Goal: Navigation & Orientation: Find specific page/section

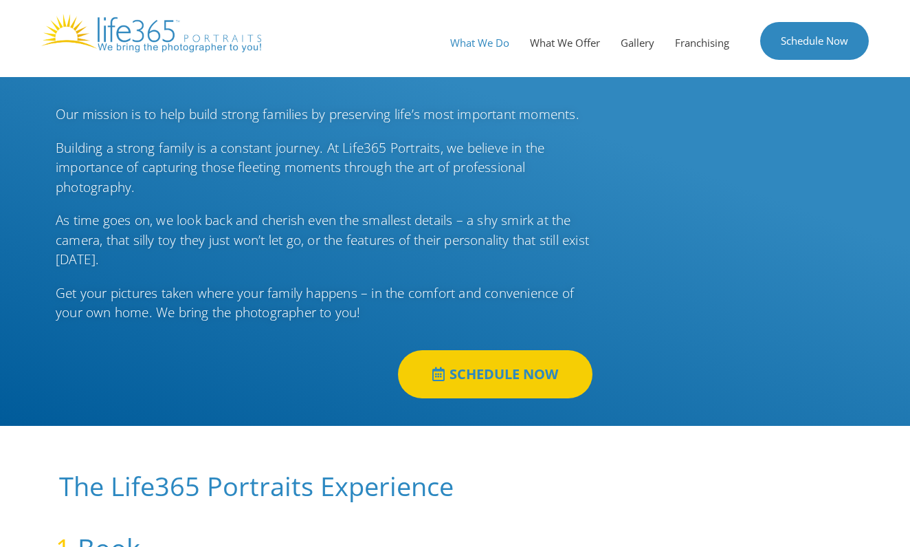
click at [482, 50] on link "What We Do" at bounding box center [480, 42] width 80 height 41
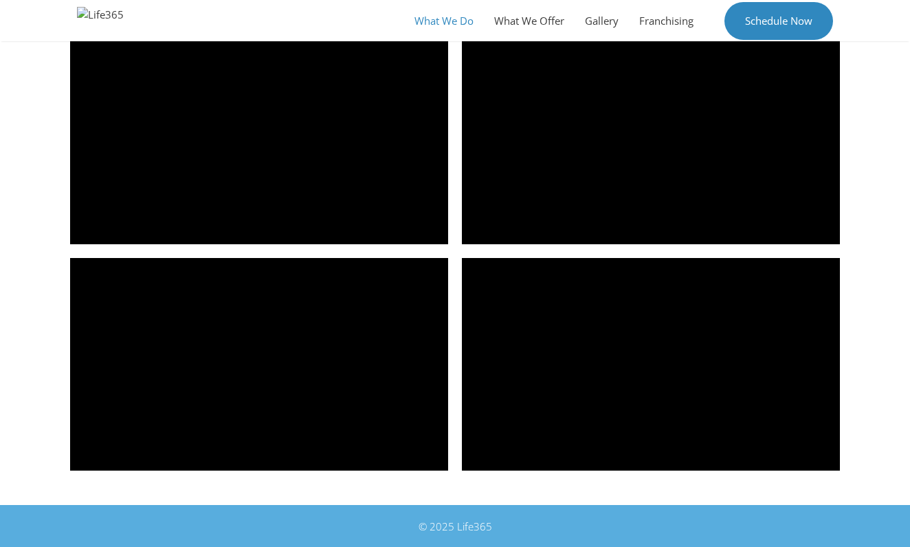
scroll to position [1927, 0]
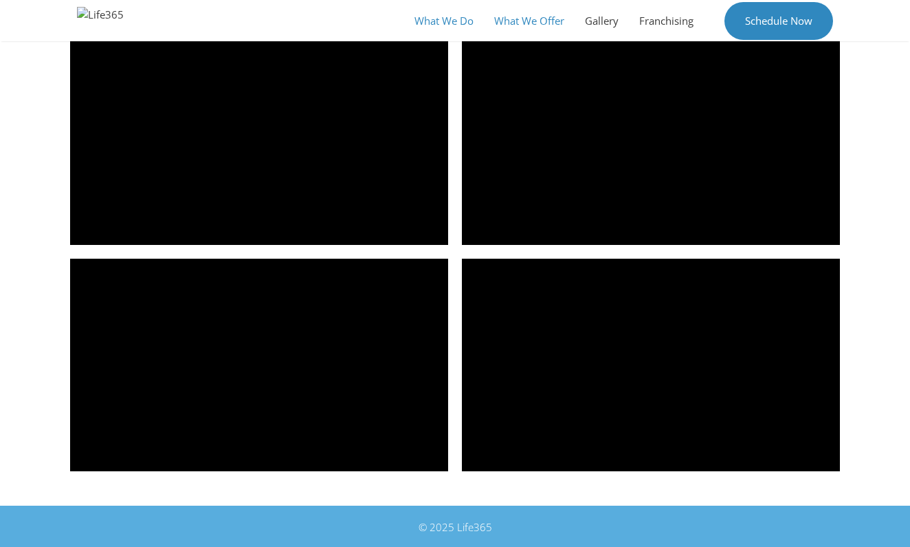
click at [521, 26] on link "What We Offer" at bounding box center [529, 20] width 91 height 41
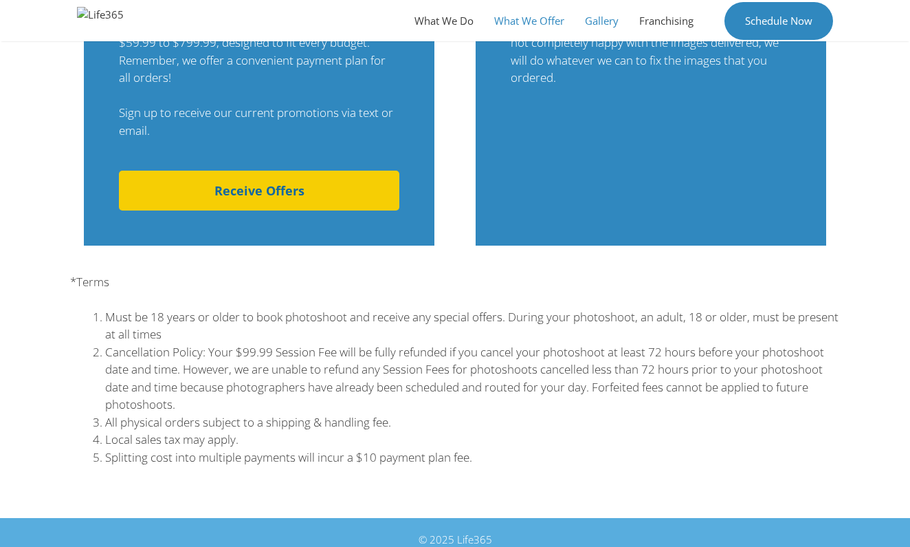
scroll to position [1288, 0]
click at [372, 183] on link "Receive Offers" at bounding box center [259, 191] width 281 height 40
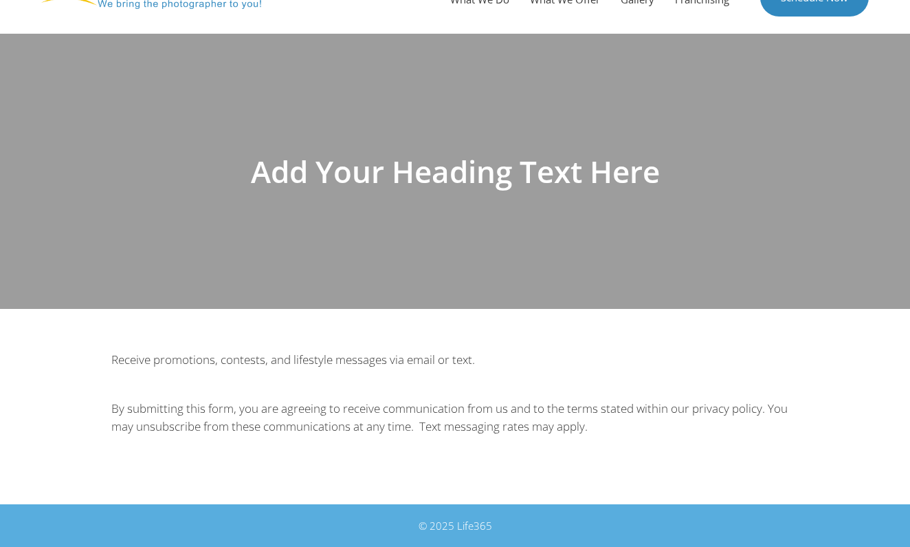
scroll to position [43, 0]
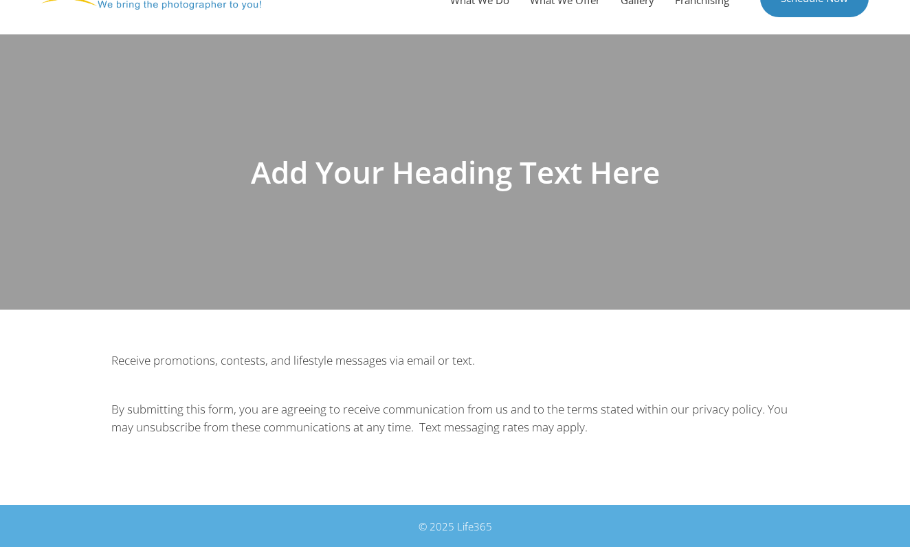
click at [529, 226] on div "Add Your Heading Text Here" at bounding box center [455, 171] width 784 height 275
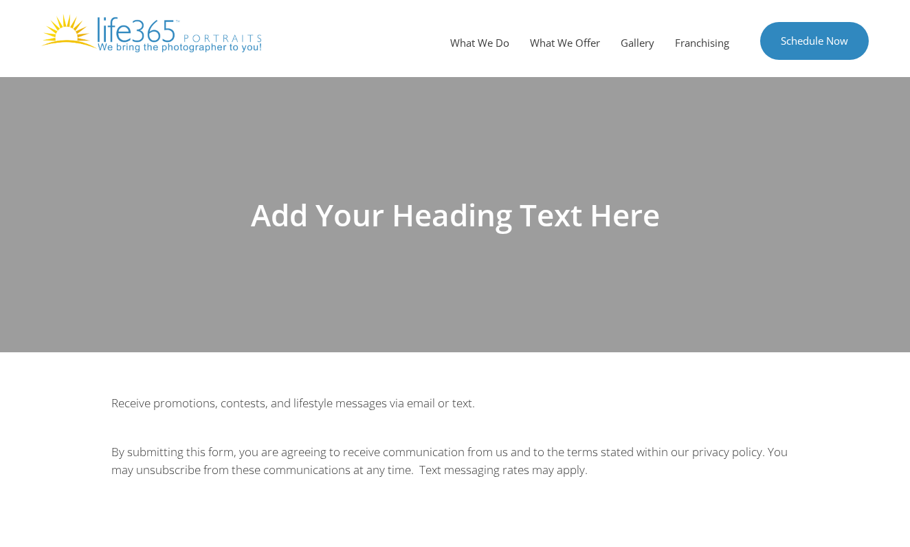
scroll to position [0, 0]
click at [652, 44] on link "Gallery" at bounding box center [638, 42] width 54 height 41
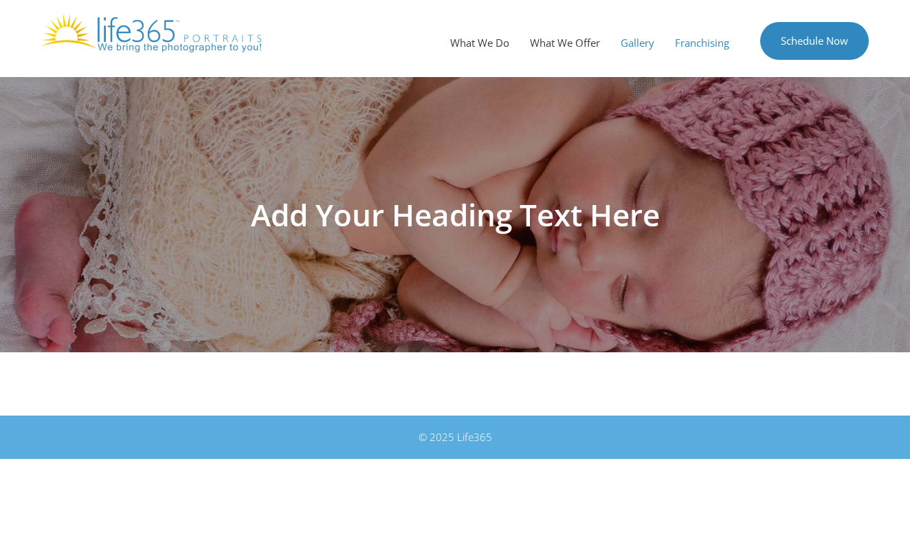
click at [717, 57] on link "Franchising" at bounding box center [702, 42] width 75 height 41
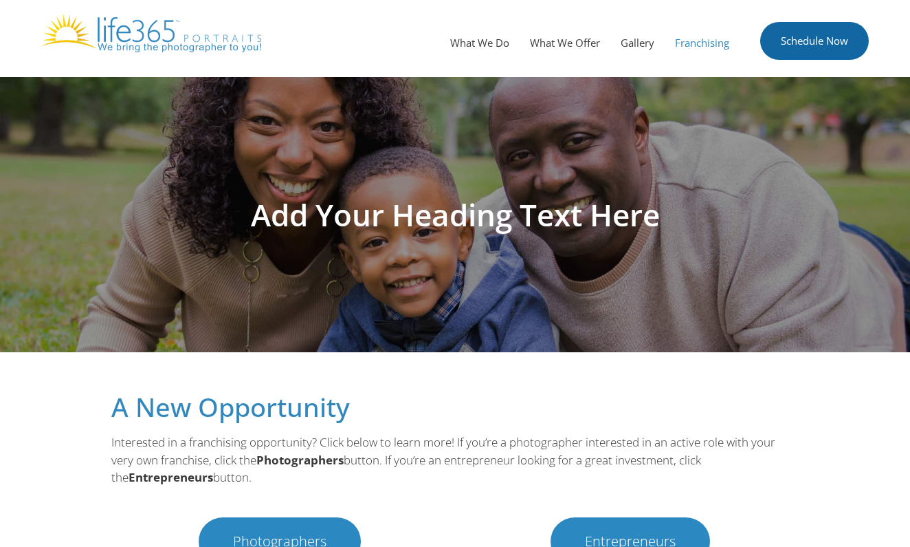
click at [821, 56] on link "Schedule Now" at bounding box center [814, 41] width 109 height 38
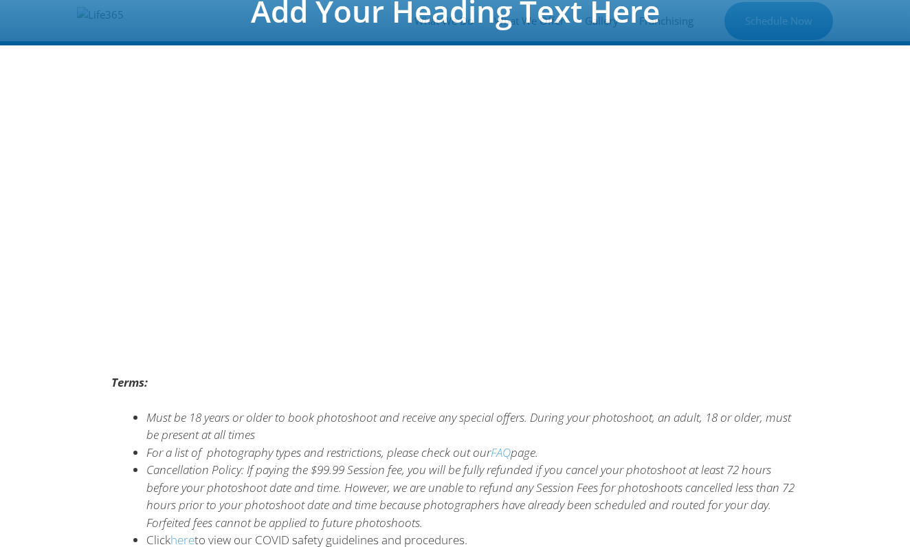
scroll to position [206, 0]
